Goal: Task Accomplishment & Management: Use online tool/utility

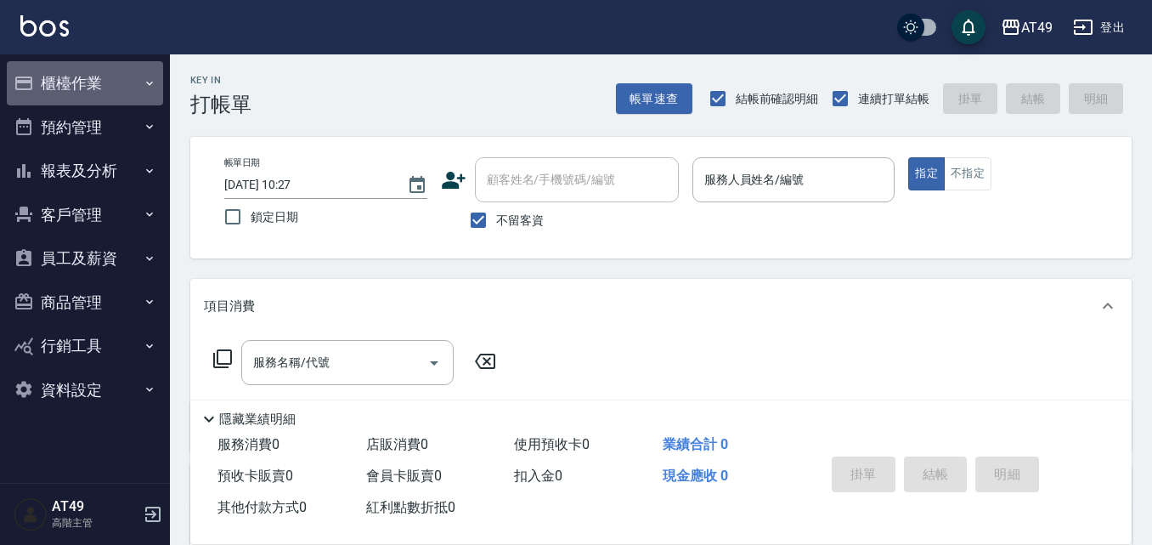
click at [82, 91] on button "櫃檯作業" at bounding box center [85, 83] width 156 height 44
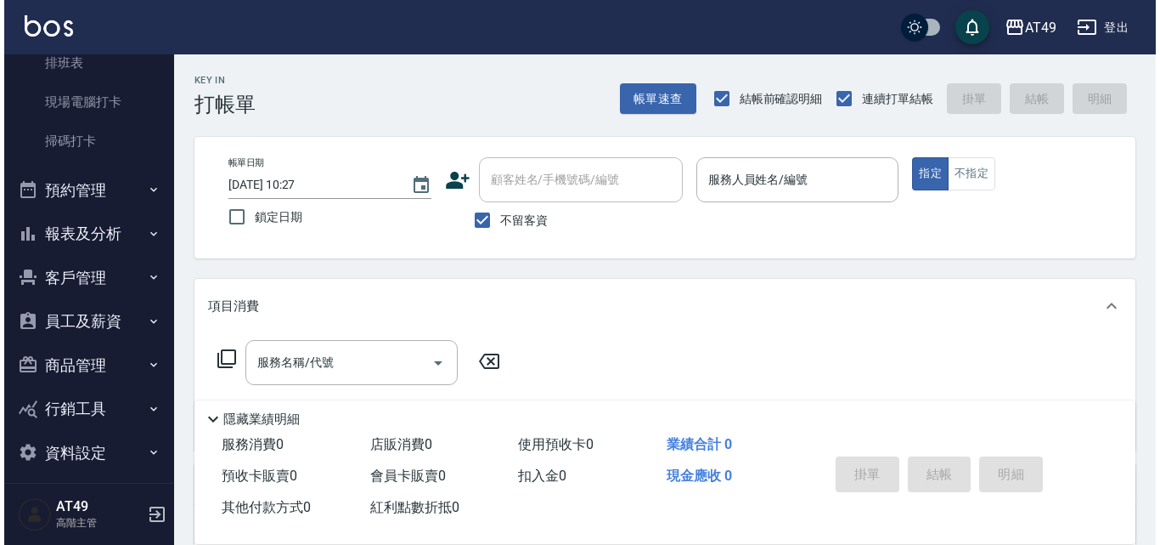
scroll to position [425, 0]
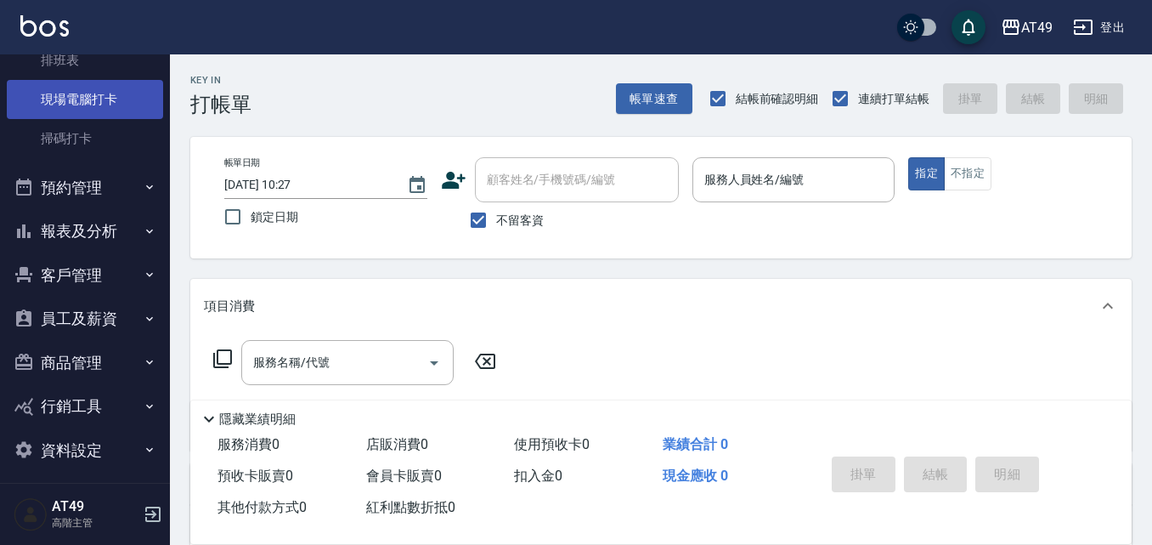
click at [72, 95] on link "現場電腦打卡" at bounding box center [85, 99] width 156 height 39
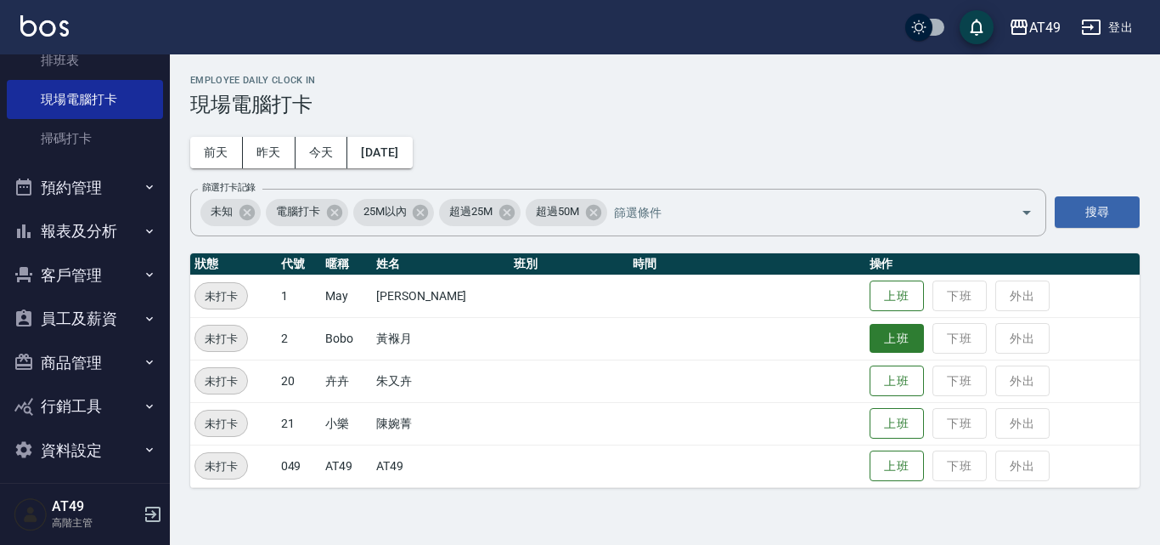
click at [887, 329] on button "上班" at bounding box center [897, 339] width 54 height 30
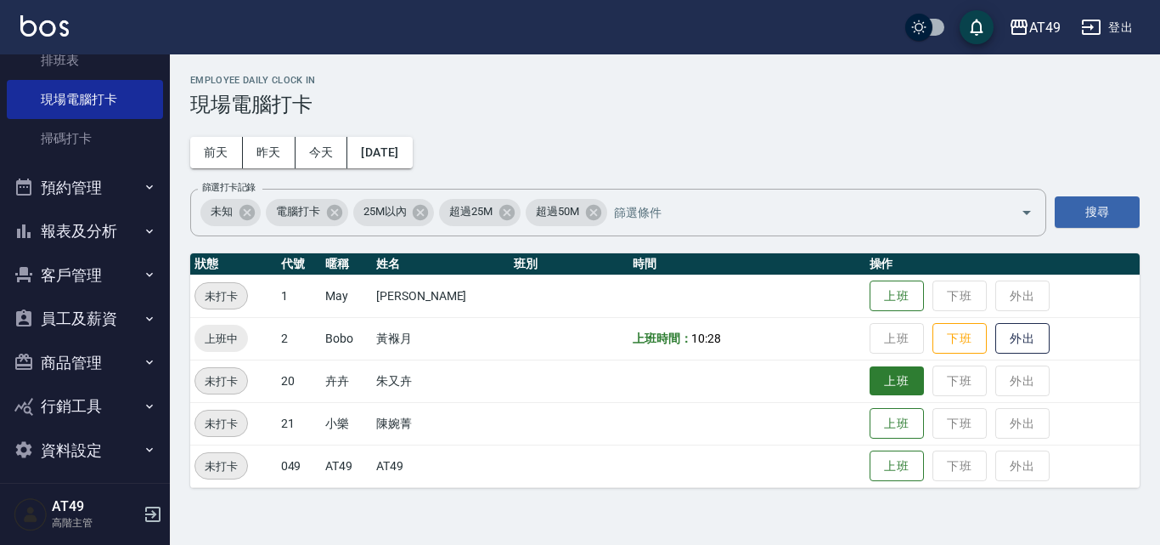
click at [872, 385] on button "上班" at bounding box center [897, 381] width 54 height 30
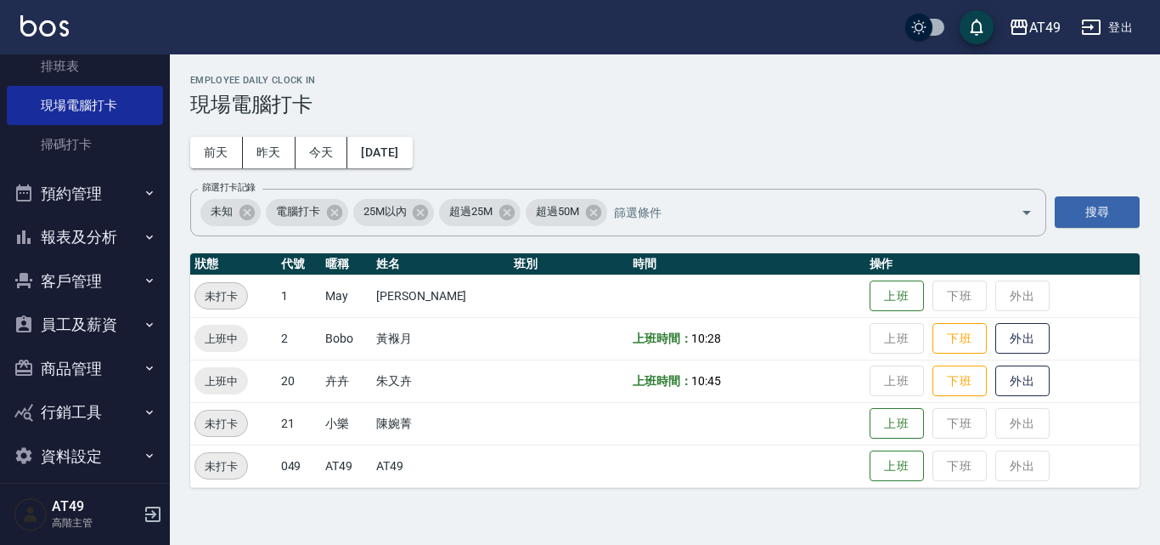
scroll to position [434, 0]
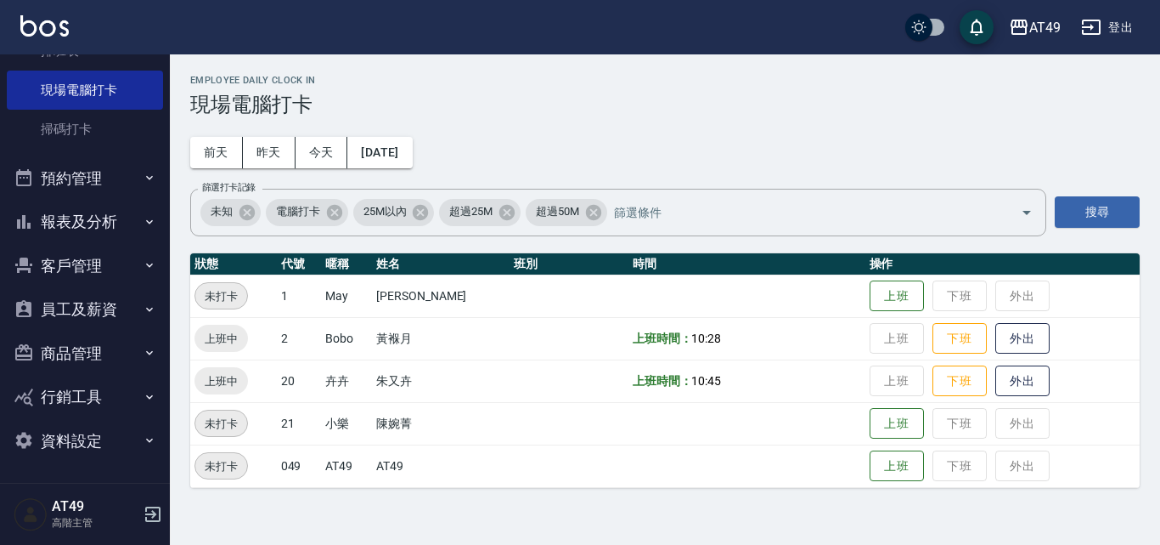
click at [74, 225] on button "報表及分析" at bounding box center [85, 222] width 156 height 44
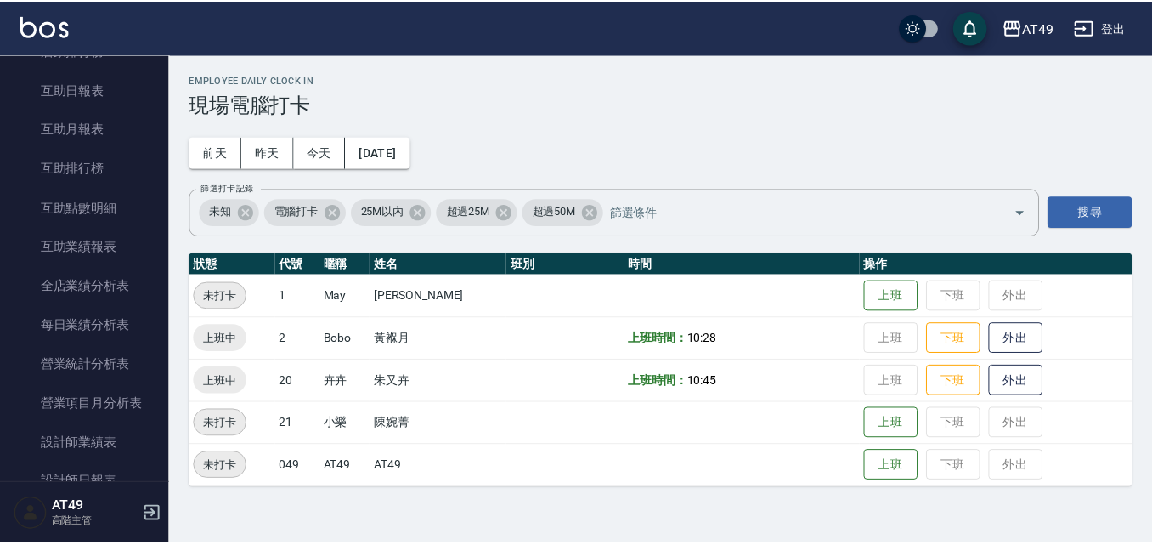
scroll to position [944, 0]
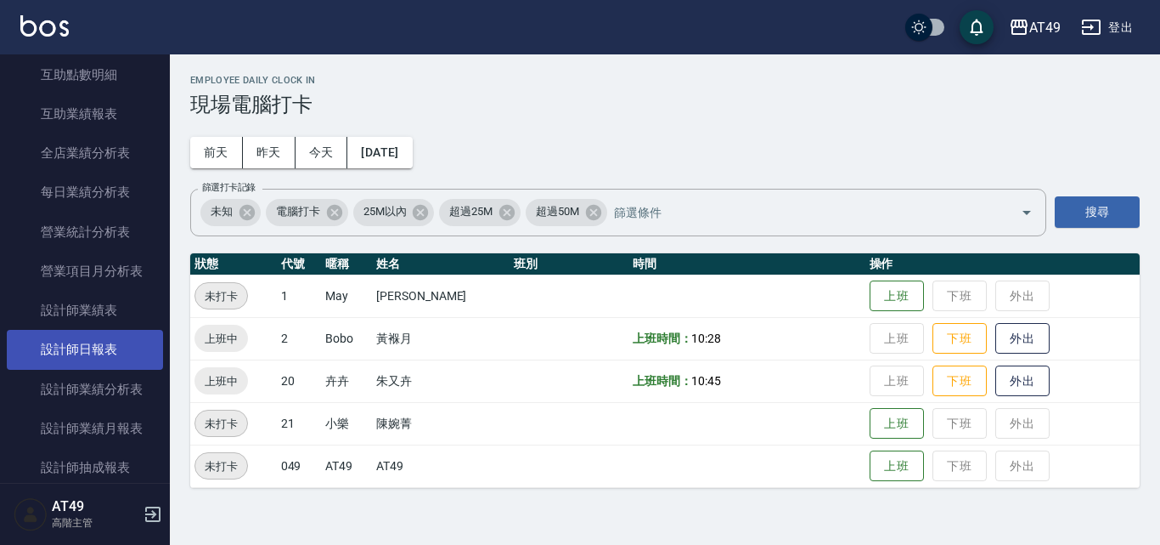
click at [65, 338] on link "設計師日報表" at bounding box center [85, 349] width 156 height 39
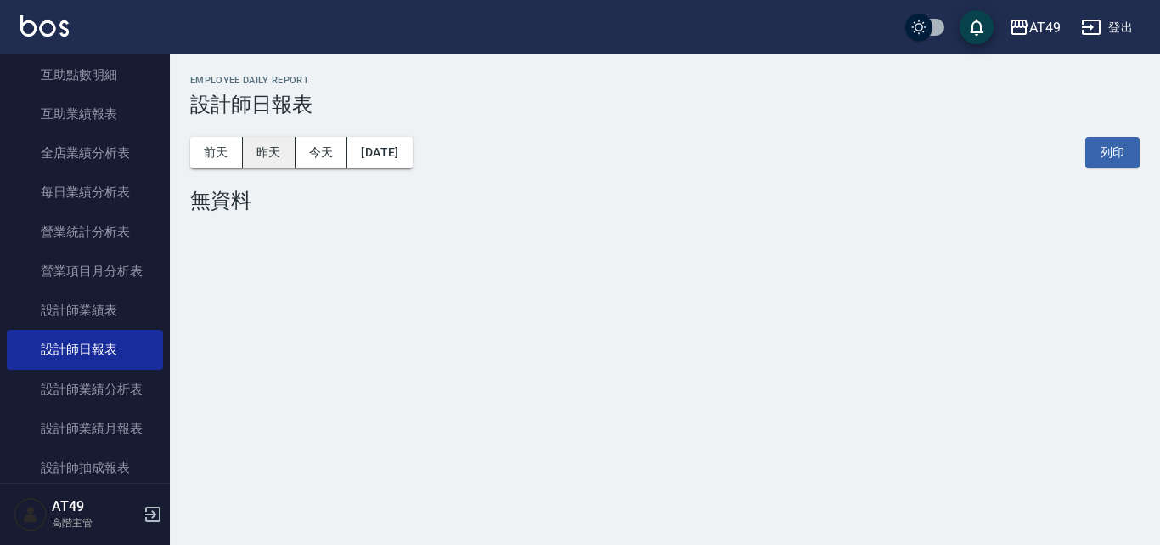
click at [257, 146] on button "昨天" at bounding box center [269, 152] width 53 height 31
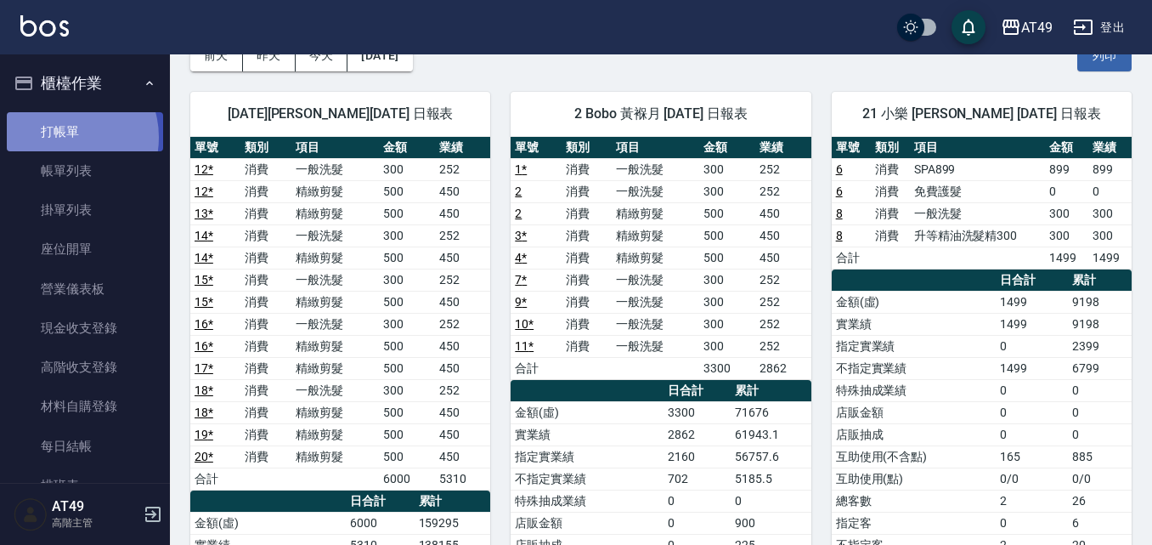
click at [65, 137] on link "打帳單" at bounding box center [85, 131] width 156 height 39
